Goal: Transaction & Acquisition: Book appointment/travel/reservation

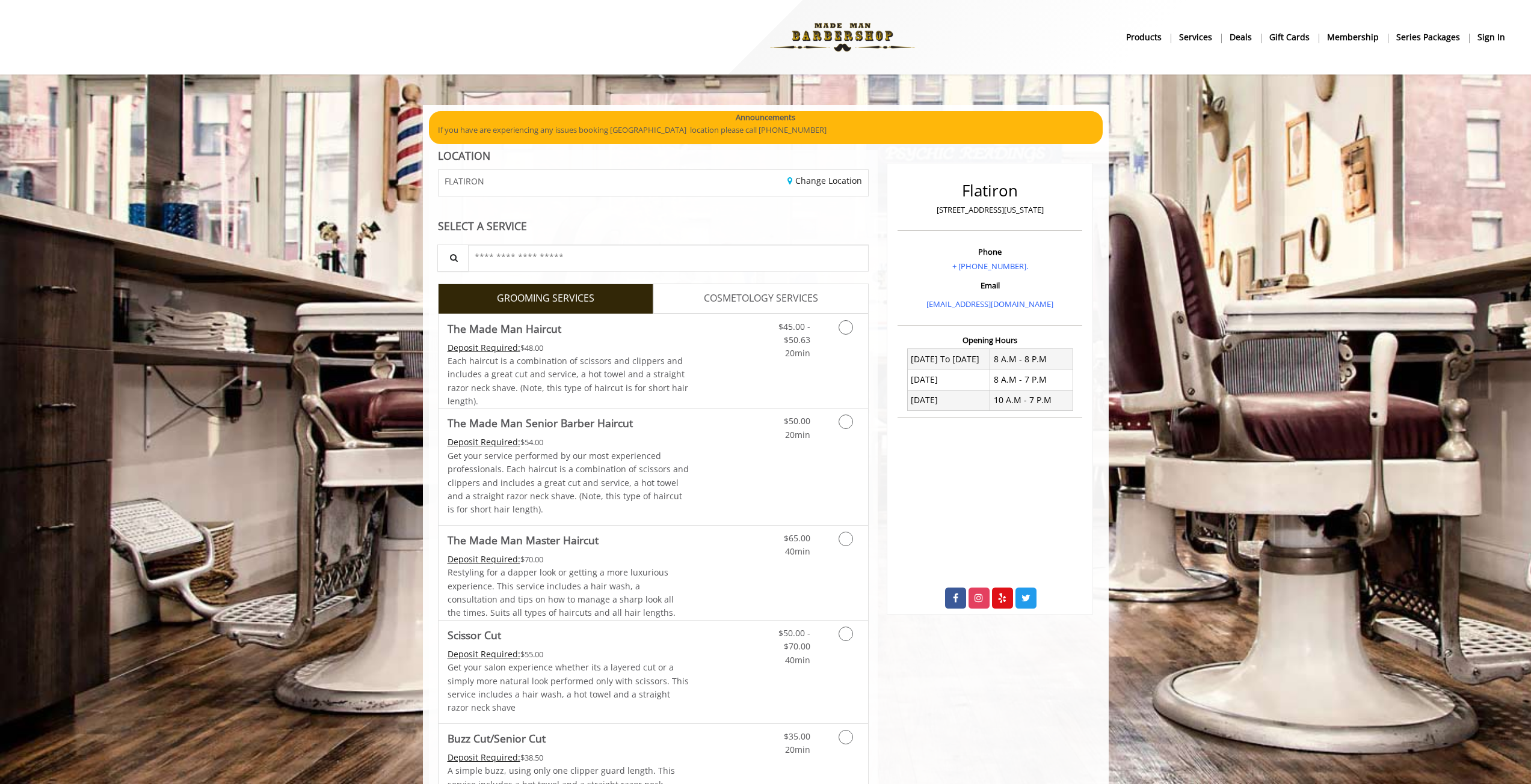
click at [1493, 35] on b "sign in" at bounding box center [1491, 37] width 28 height 13
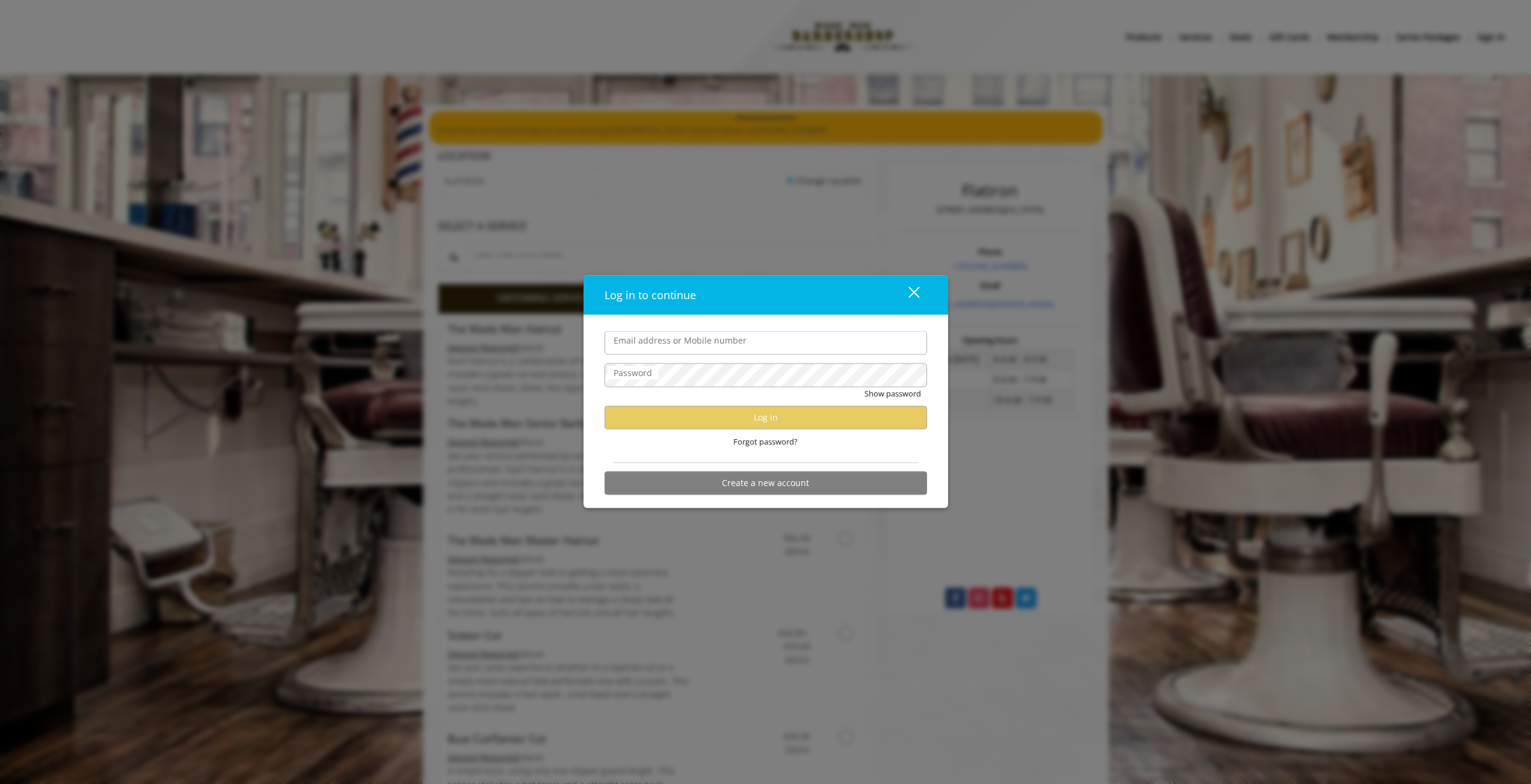
type input "**********"
click at [729, 415] on button "Log in" at bounding box center [766, 418] width 322 height 23
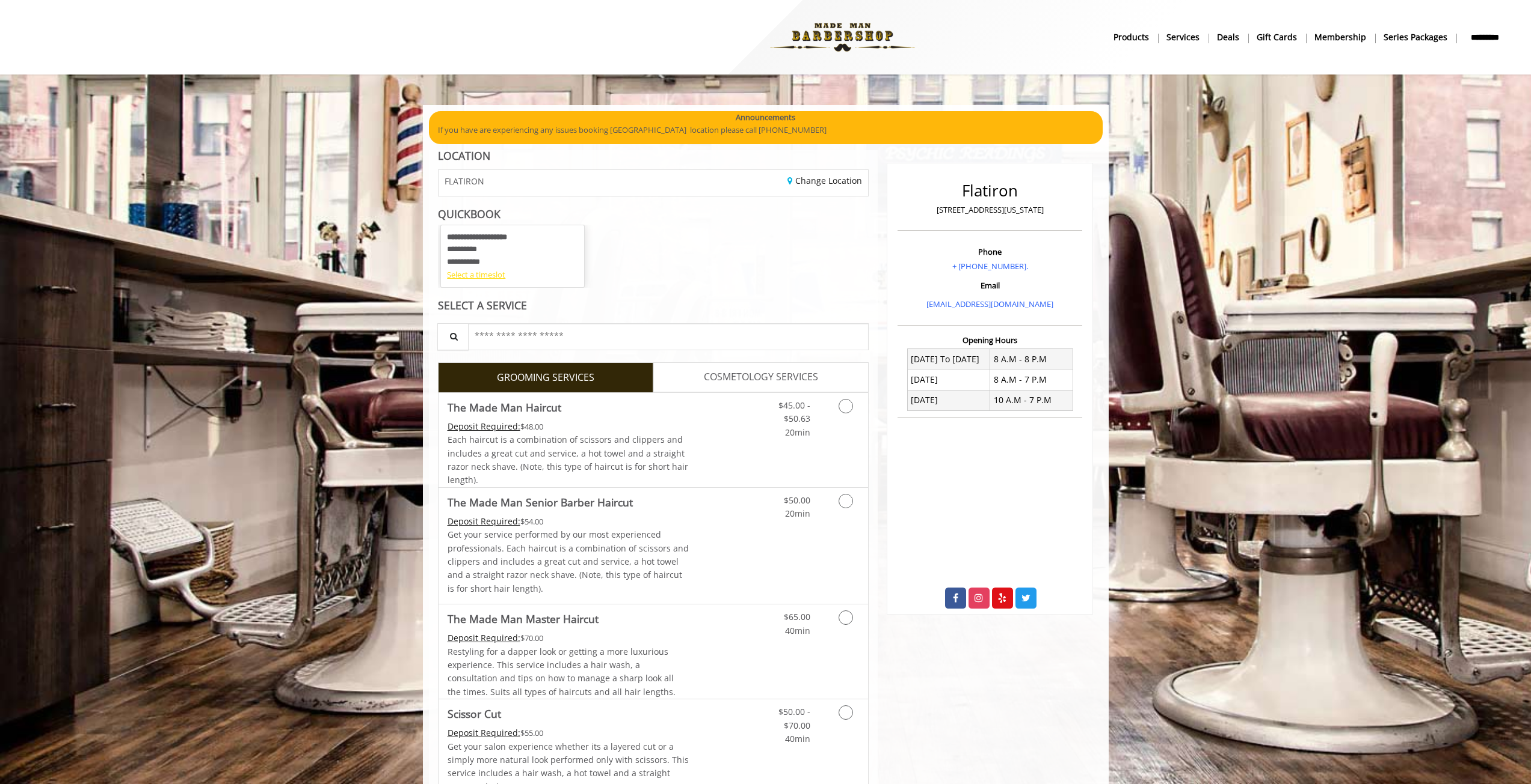
click at [476, 276] on div "Select a timeslot" at bounding box center [512, 275] width 131 height 12
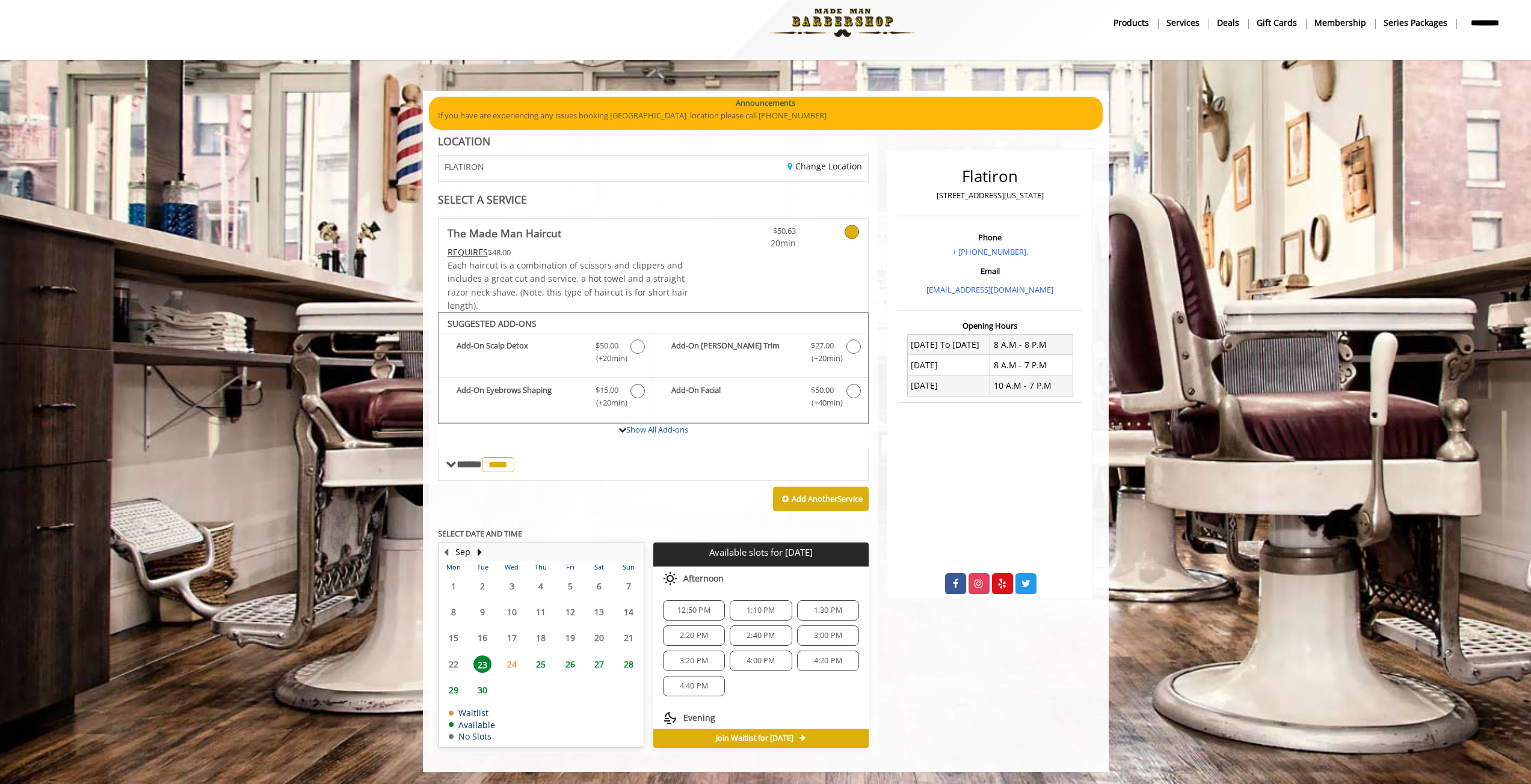
scroll to position [66, 0]
click at [820, 683] on span "6:10 PM" at bounding box center [827, 684] width 28 height 10
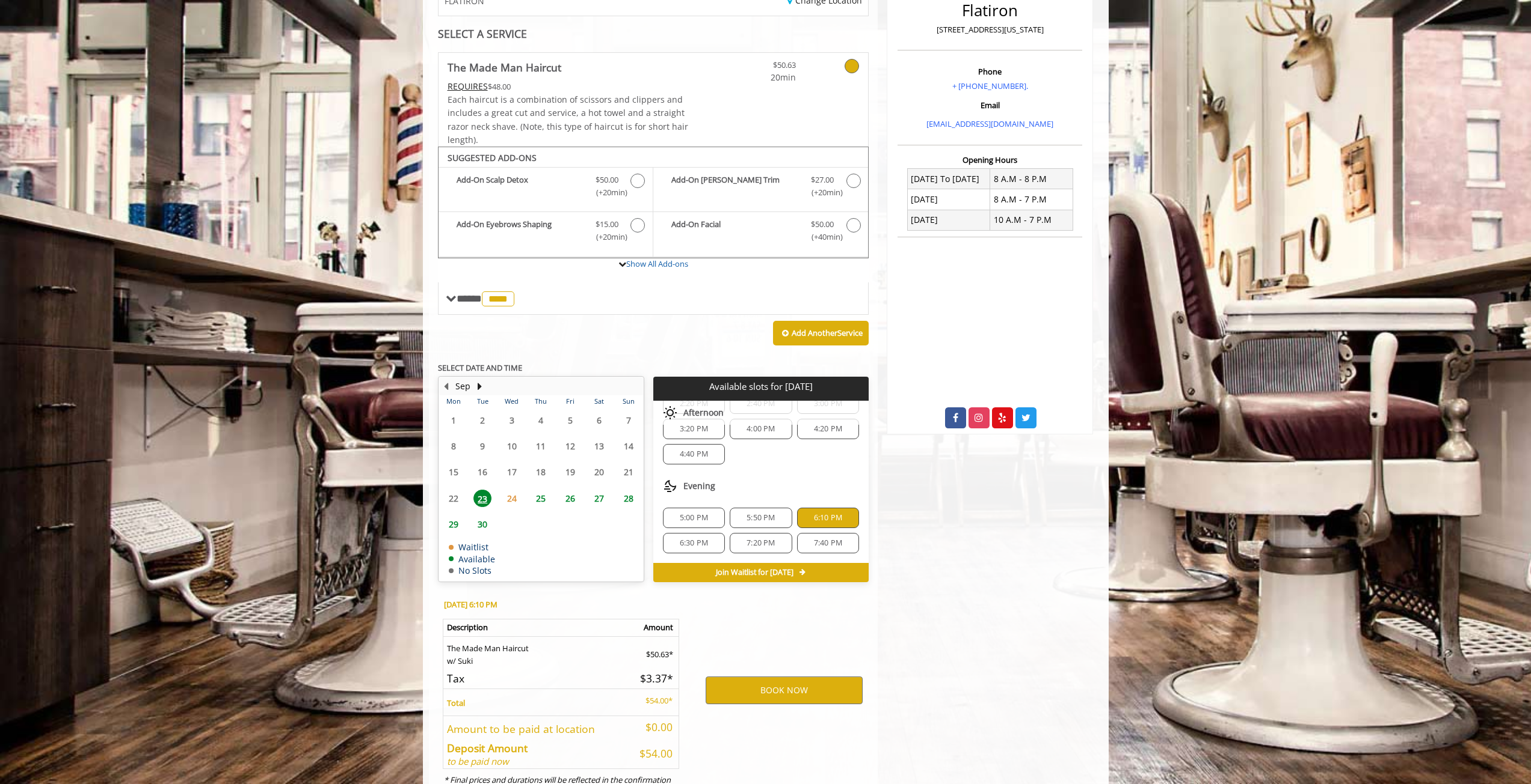
click at [761, 516] on span "5:50 PM" at bounding box center [761, 518] width 28 height 10
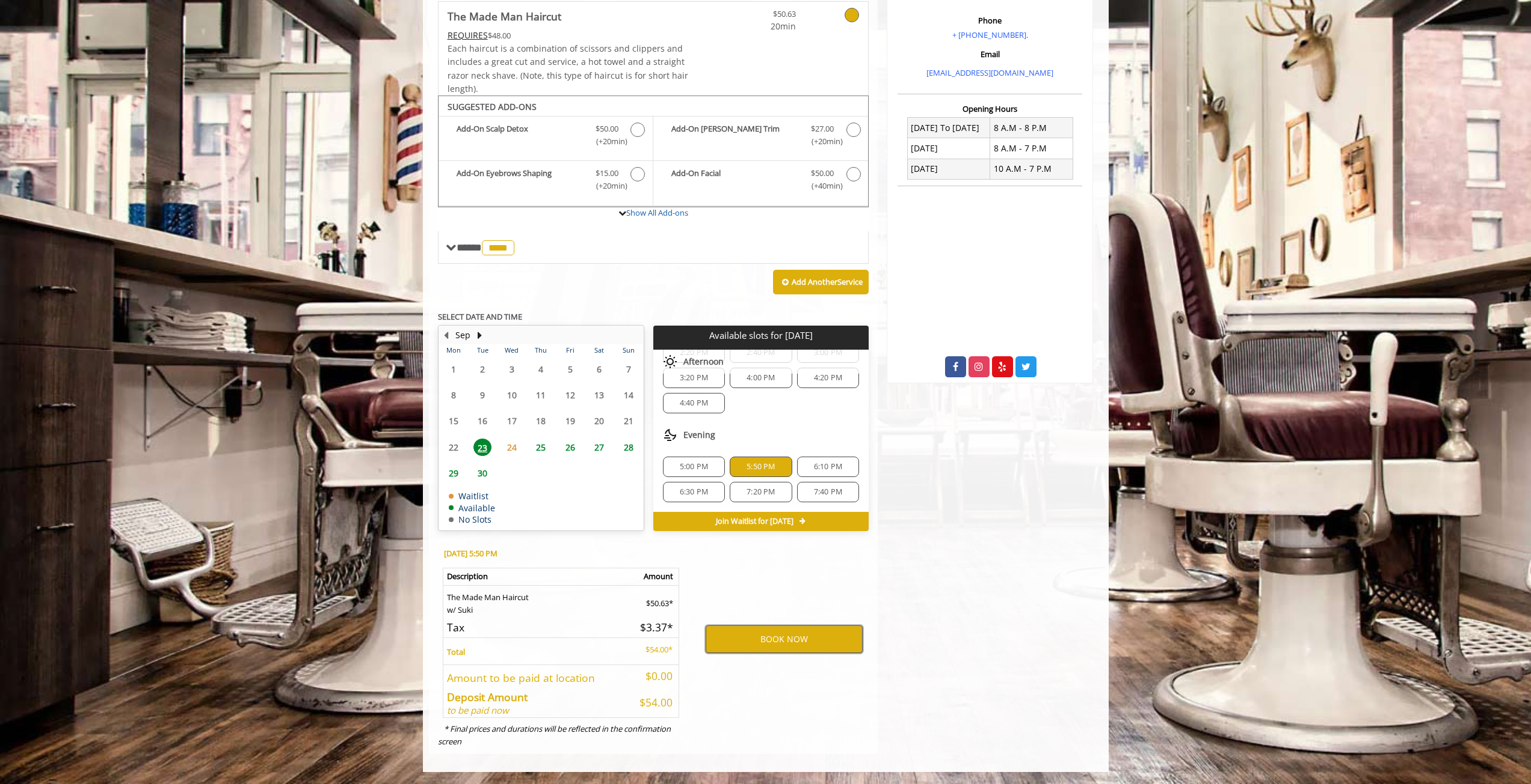
click at [789, 641] on button "BOOK NOW" at bounding box center [784, 640] width 157 height 28
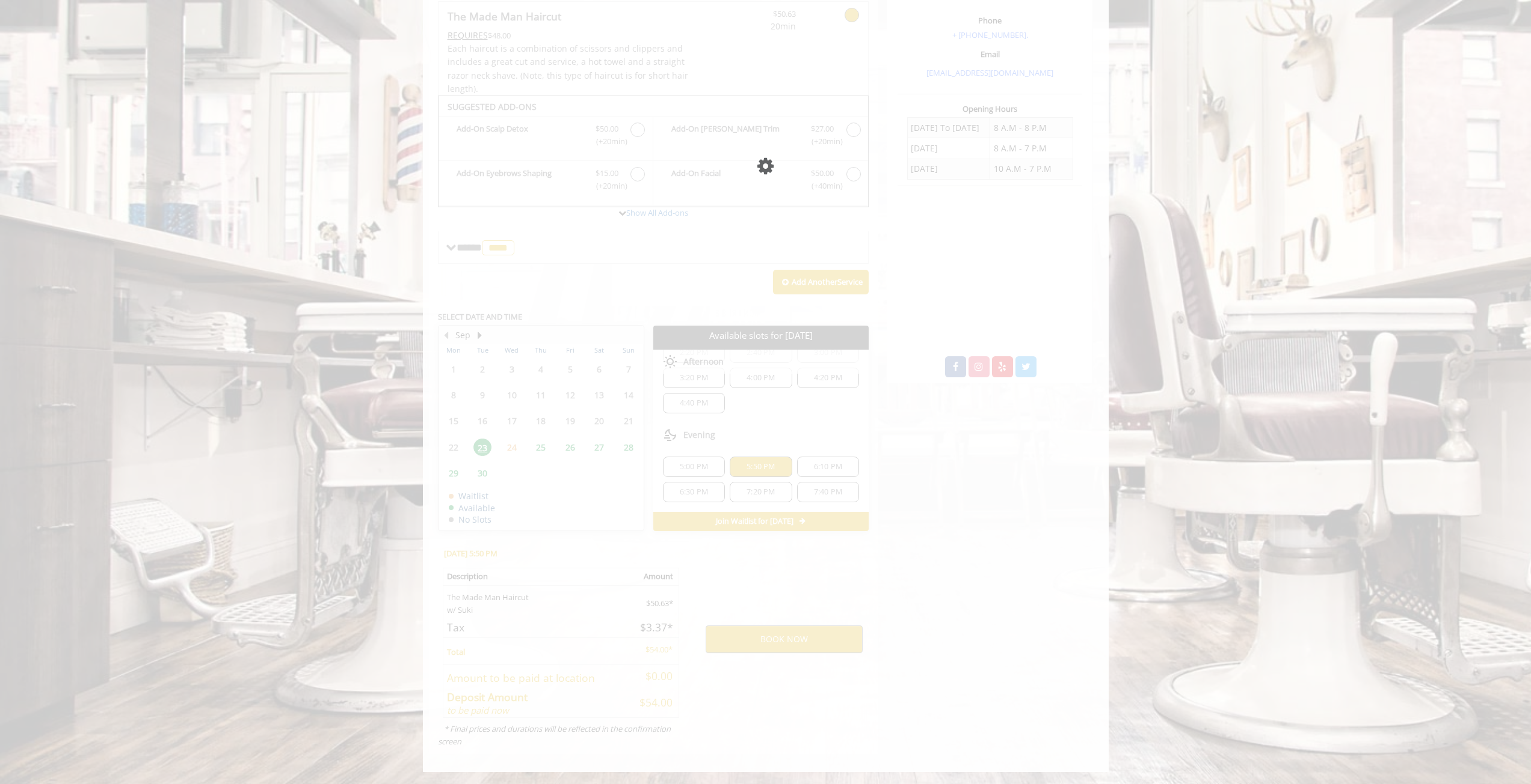
scroll to position [0, 0]
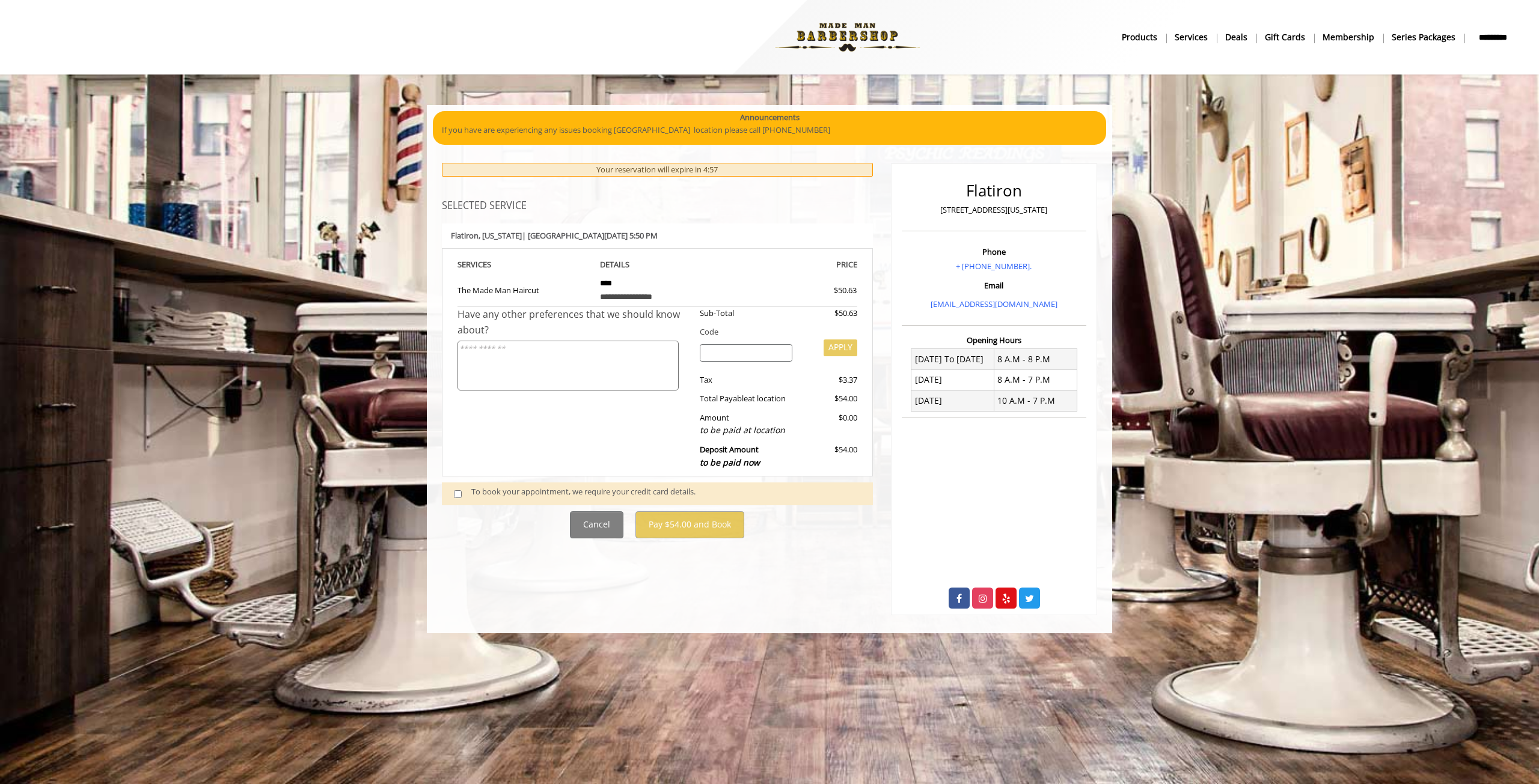
click at [473, 493] on div "To book your appointment, we require your credit card details." at bounding box center [666, 494] width 390 height 17
click at [470, 493] on span at bounding box center [462, 494] width 36 height 17
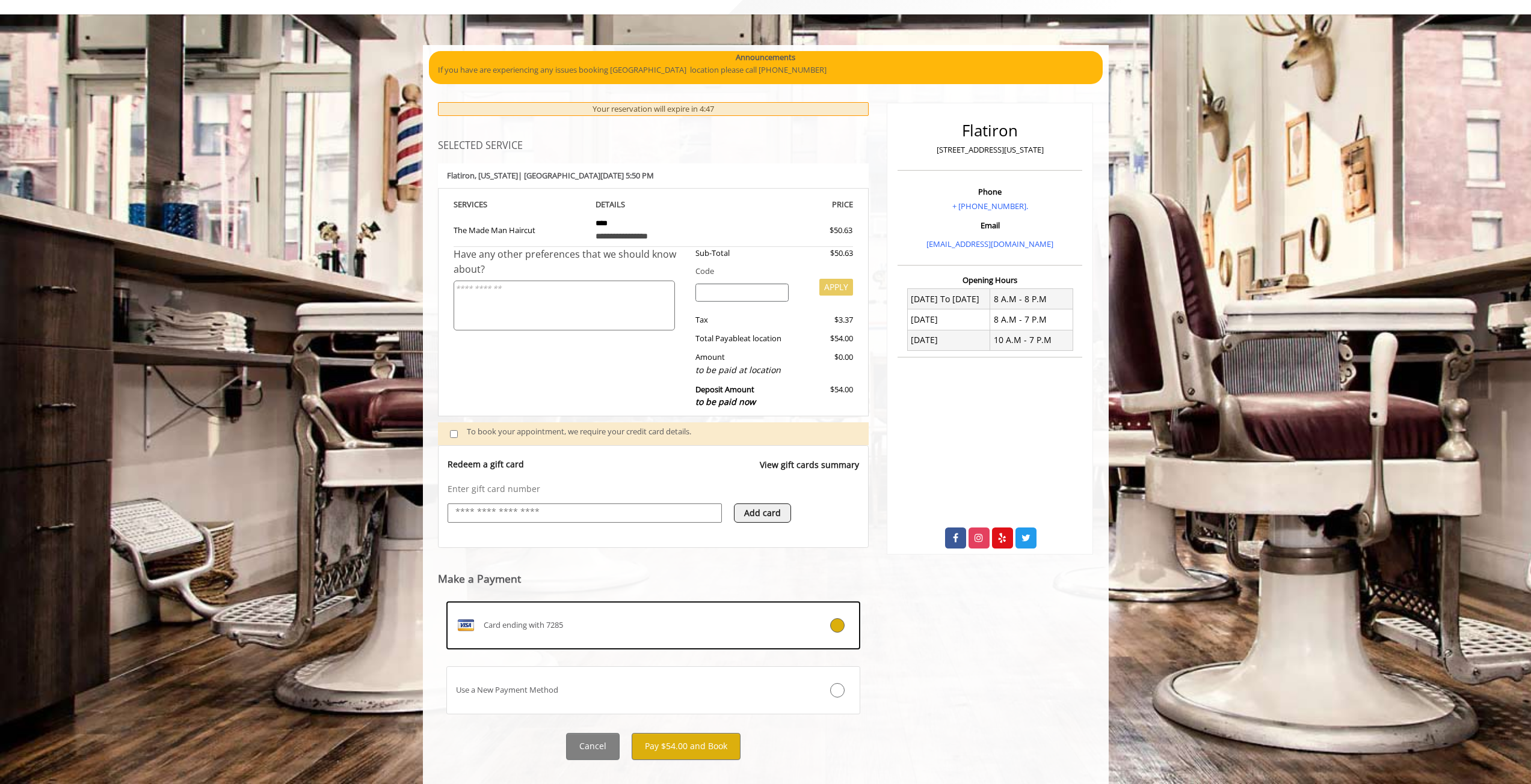
scroll to position [78, 0]
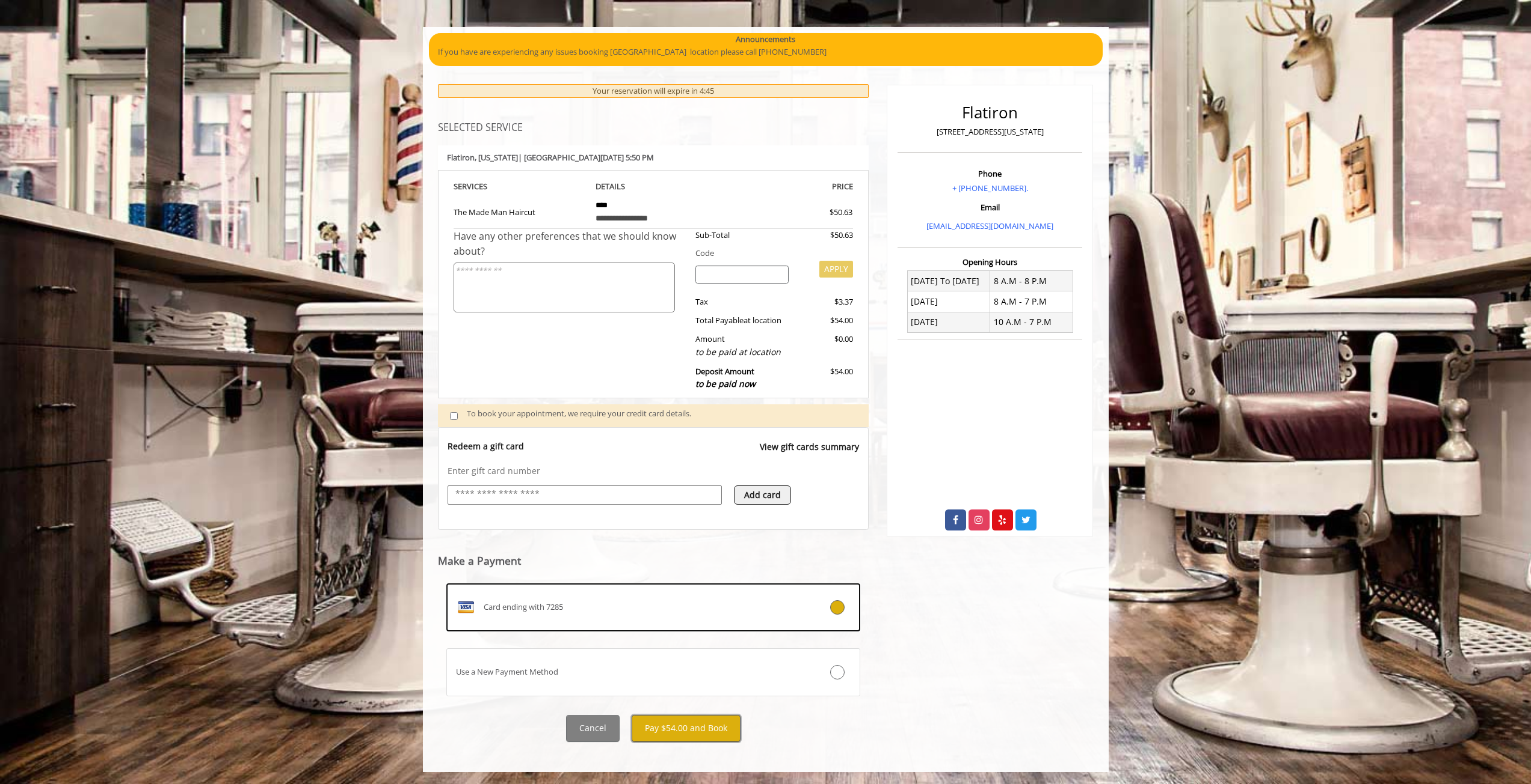
click at [691, 727] on button "Pay $54.00 and Book" at bounding box center [686, 729] width 109 height 27
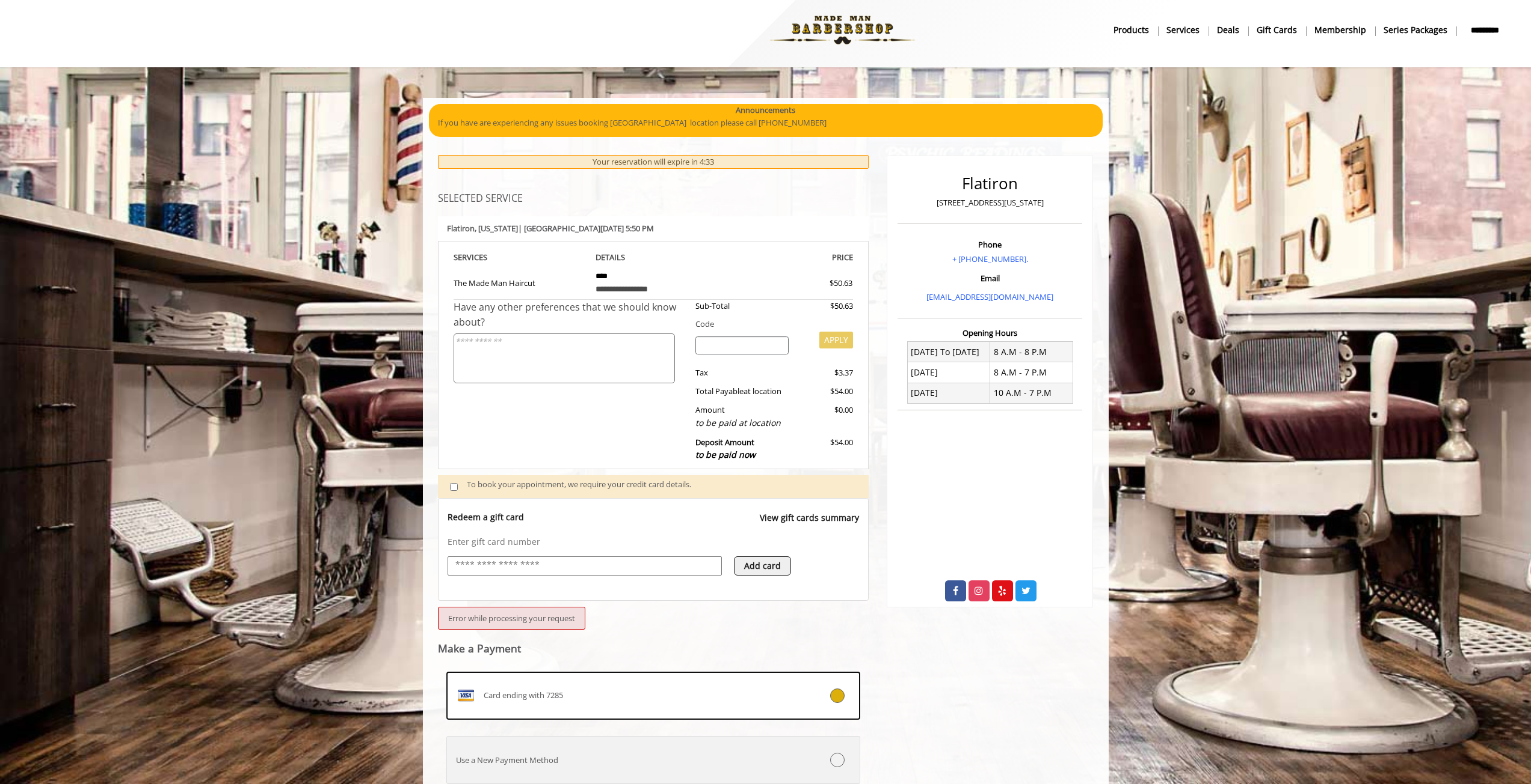
scroll to position [60, 0]
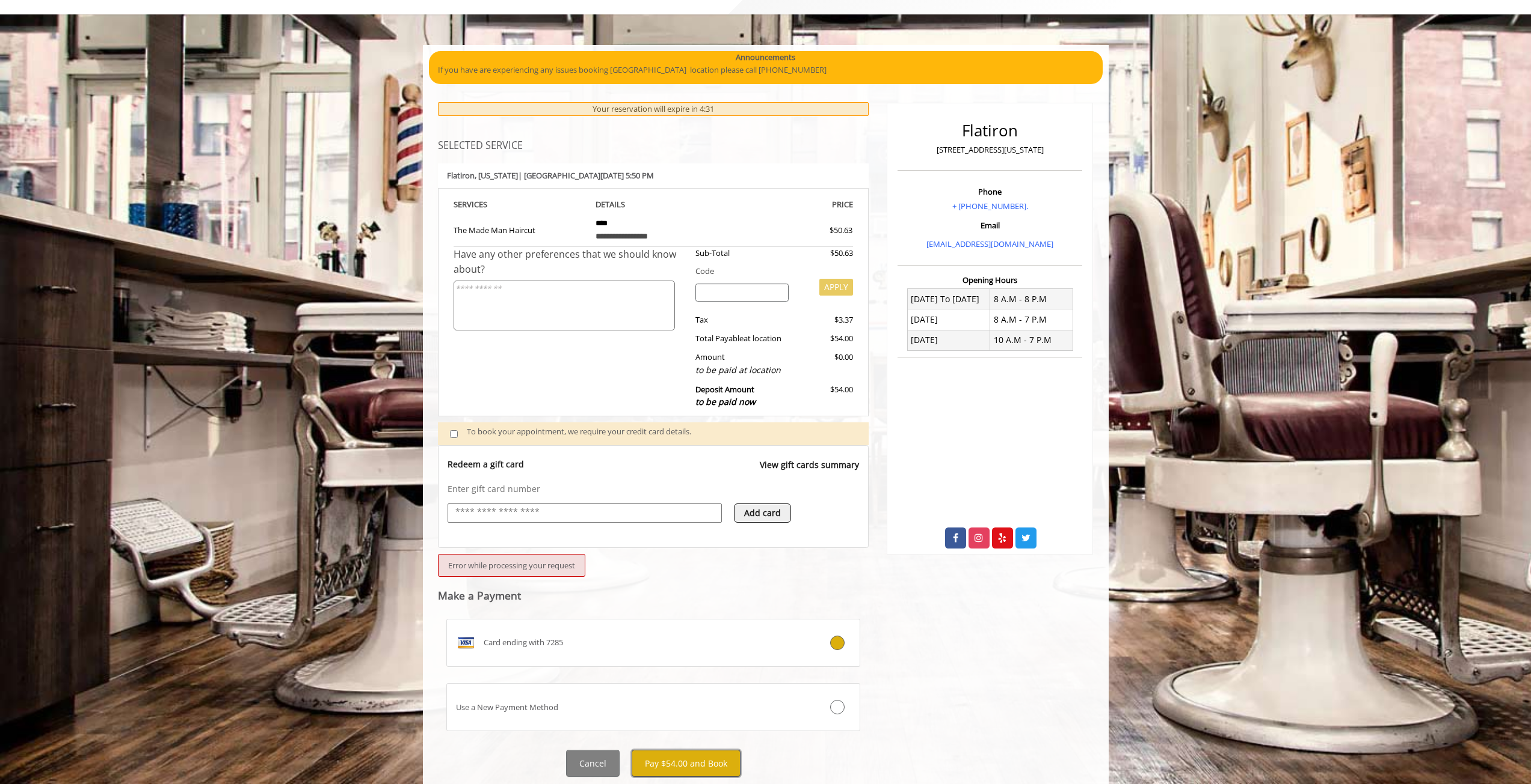
click at [692, 758] on button "Pay $54.00 and Book" at bounding box center [686, 763] width 109 height 27
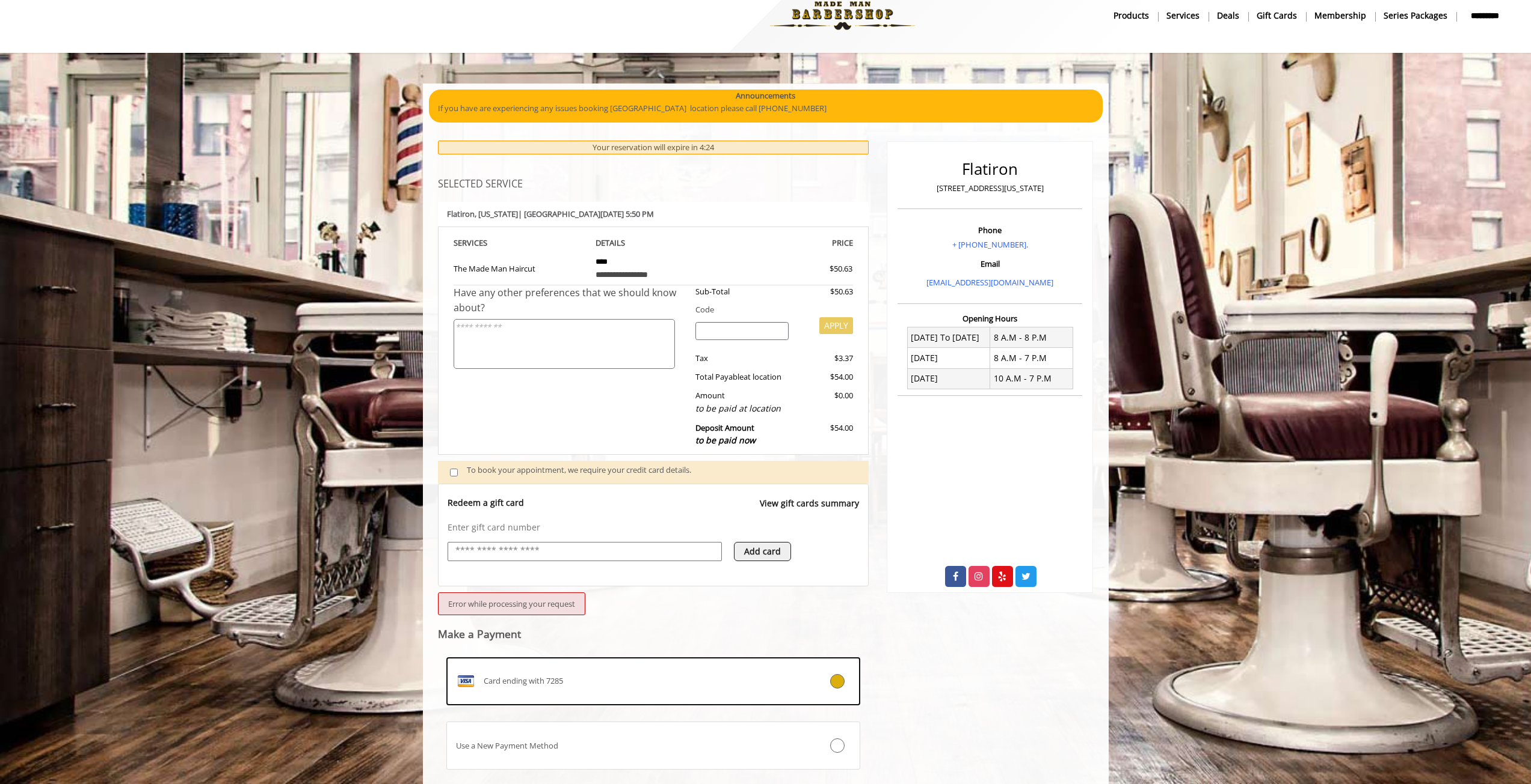
scroll to position [0, 0]
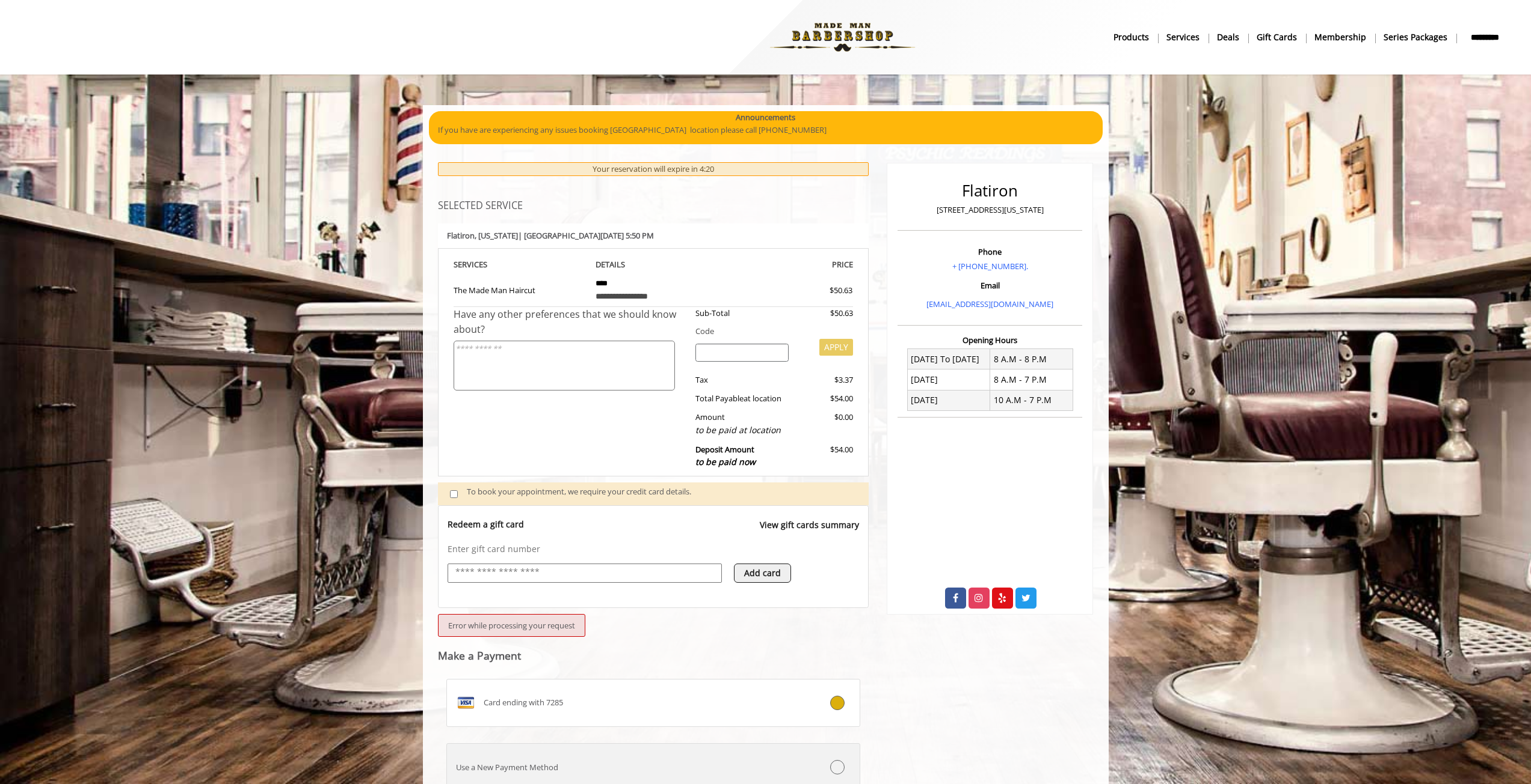
click at [773, 759] on label "Use a New Payment Method" at bounding box center [653, 767] width 415 height 48
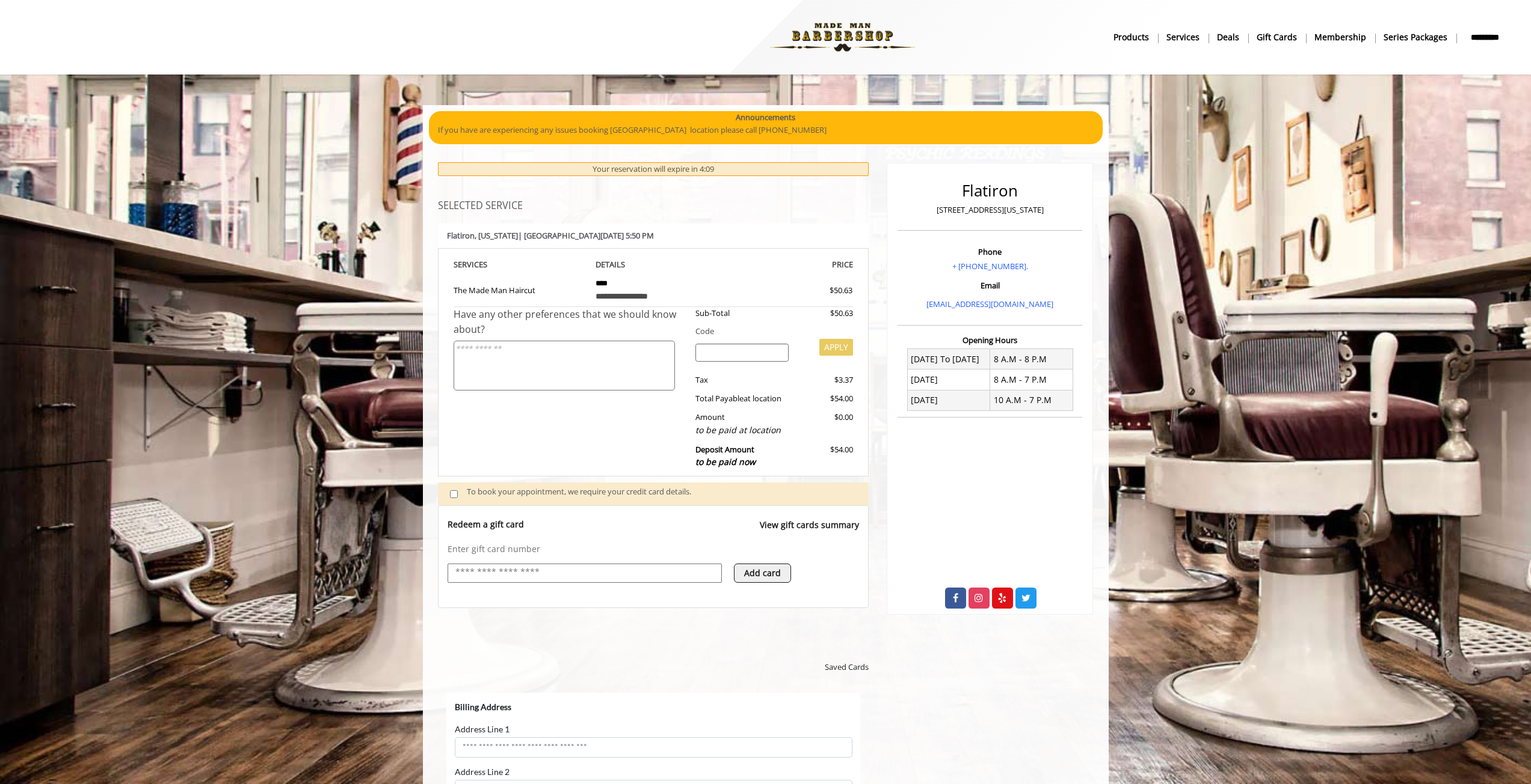
scroll to position [335, 0]
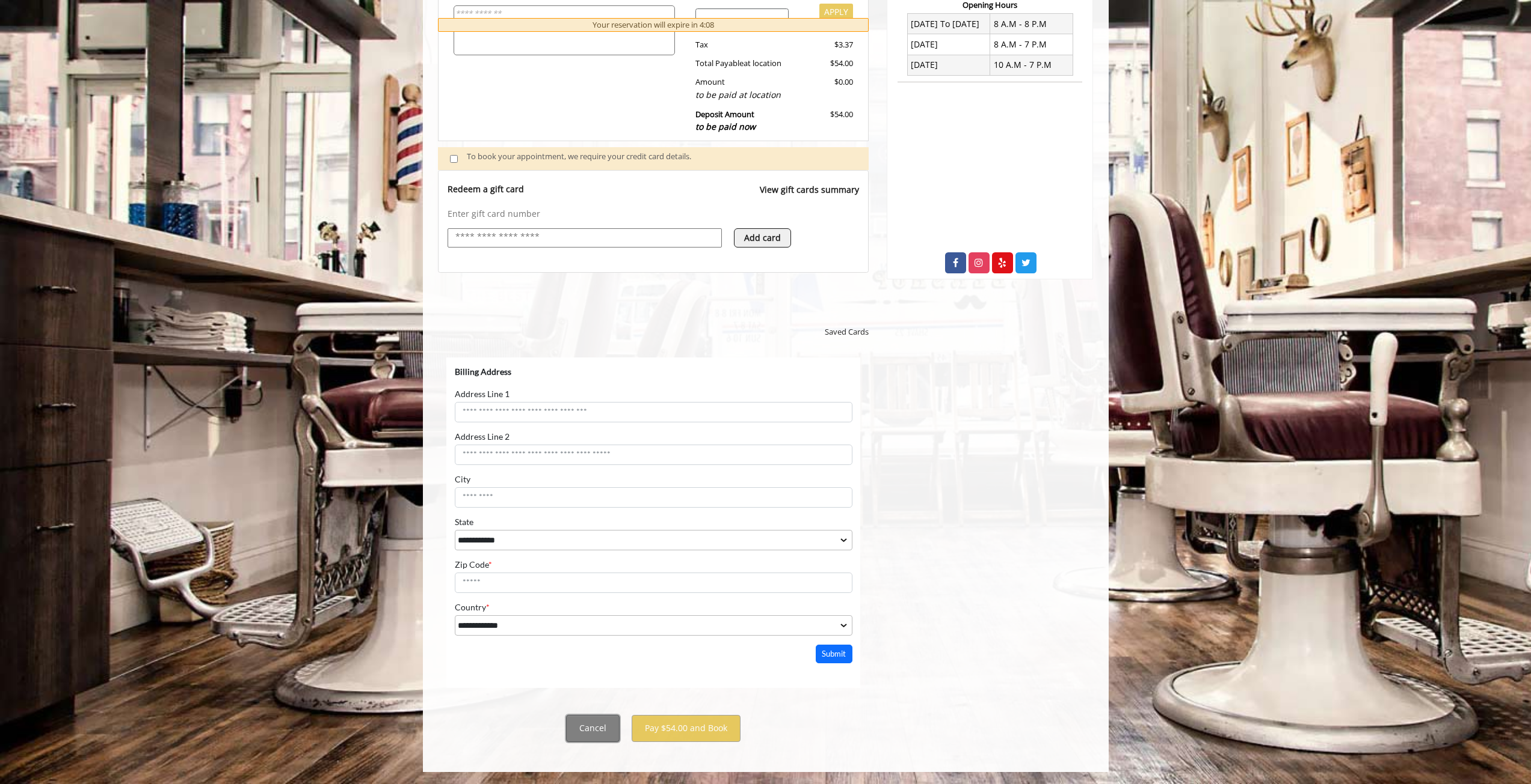
click at [609, 729] on button "Cancel" at bounding box center [592, 729] width 54 height 27
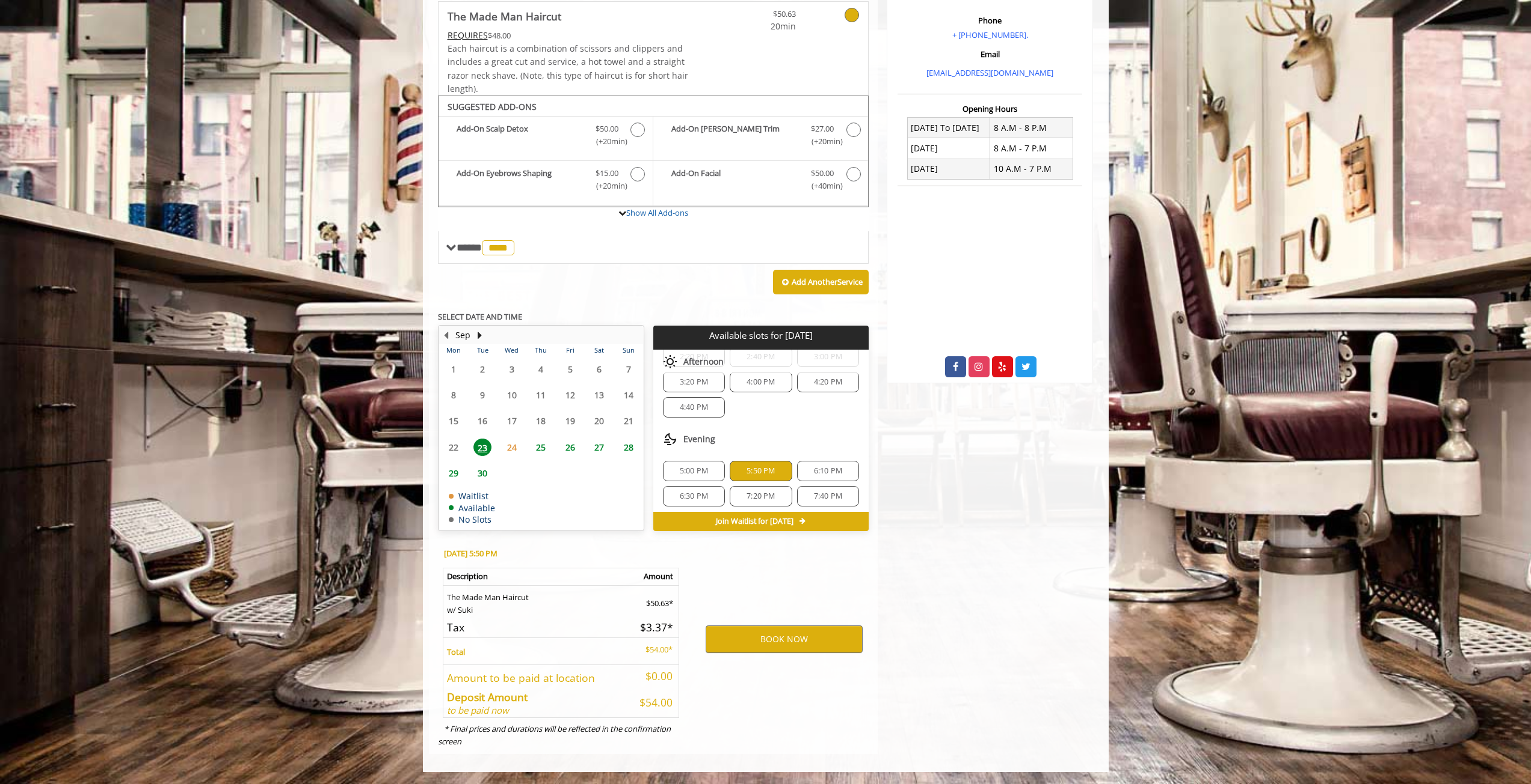
scroll to position [66, 0]
click at [770, 477] on div "5:50 PM" at bounding box center [760, 467] width 62 height 21
click at [777, 637] on button "BOOK NOW" at bounding box center [784, 640] width 157 height 28
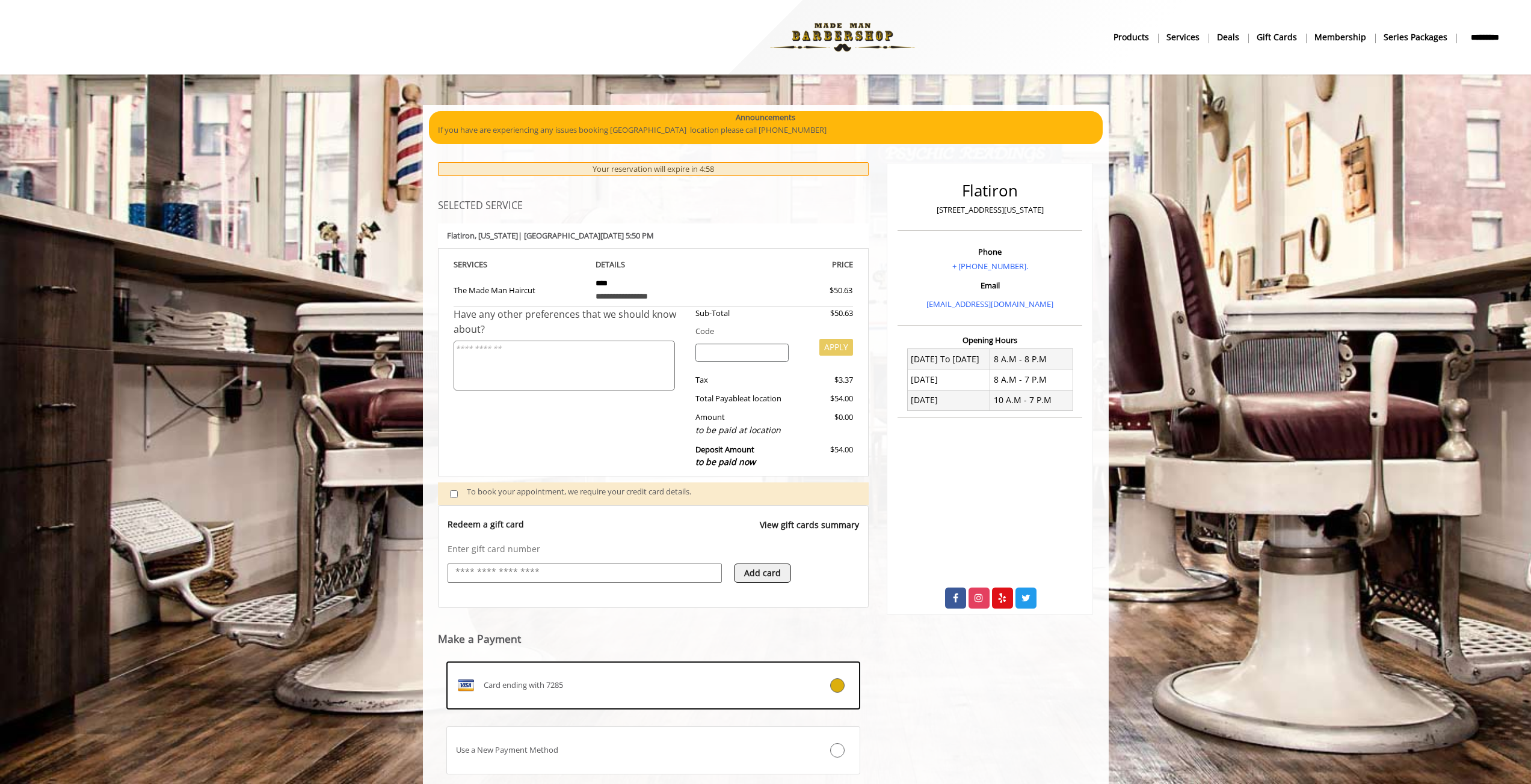
scroll to position [78, 0]
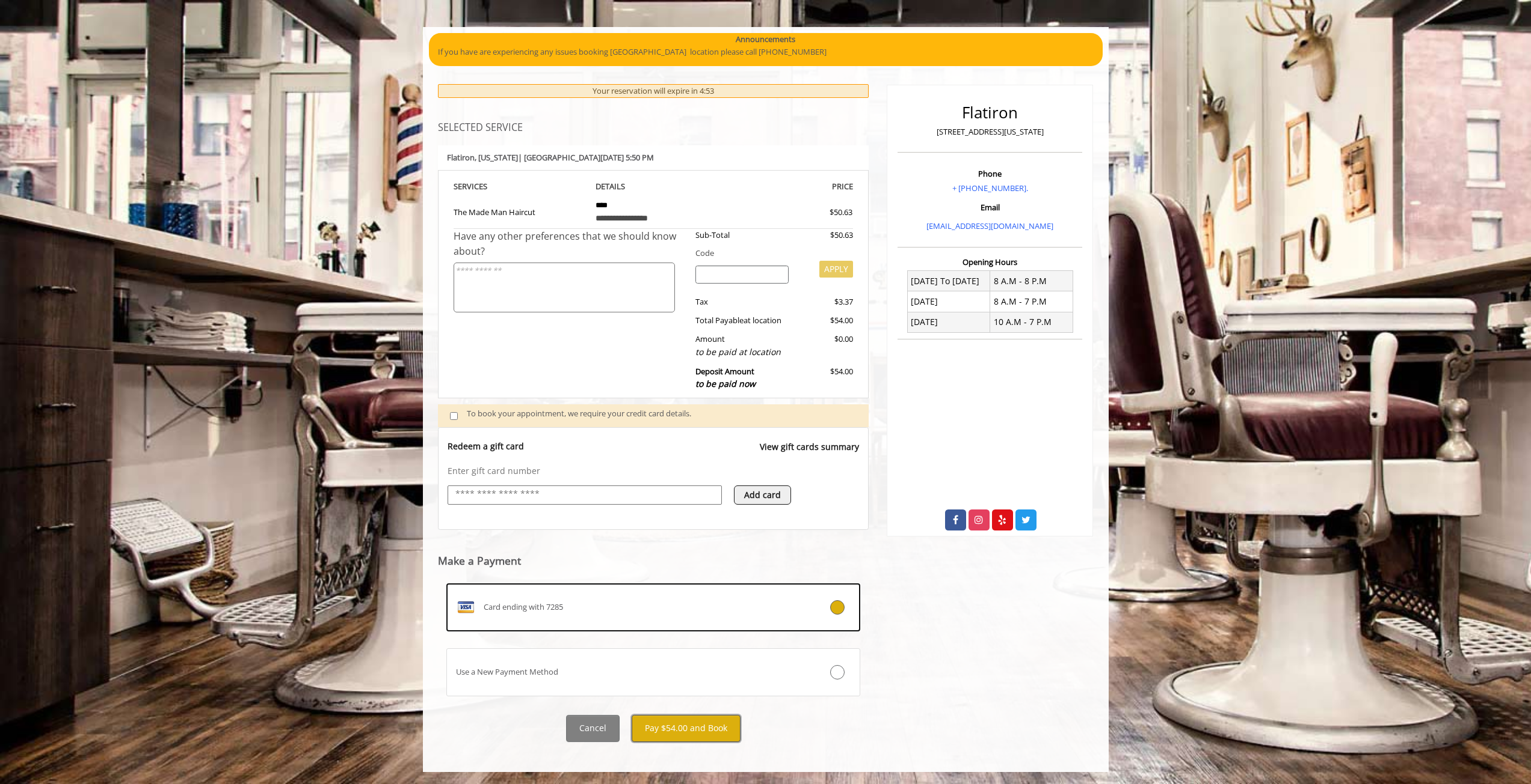
click at [697, 734] on button "Pay $54.00 and Book" at bounding box center [686, 729] width 109 height 27
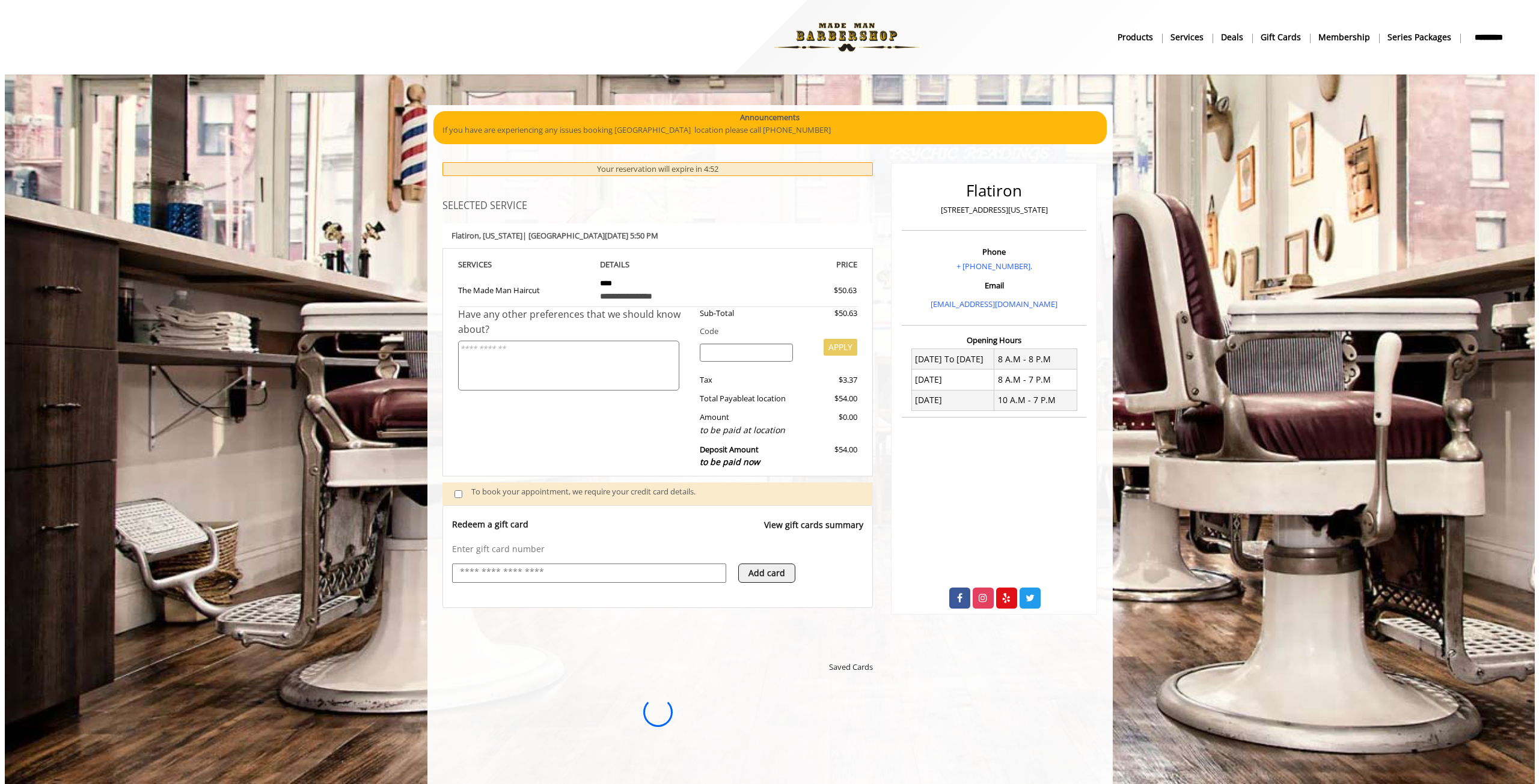
scroll to position [0, 0]
